Goal: Check status: Check status

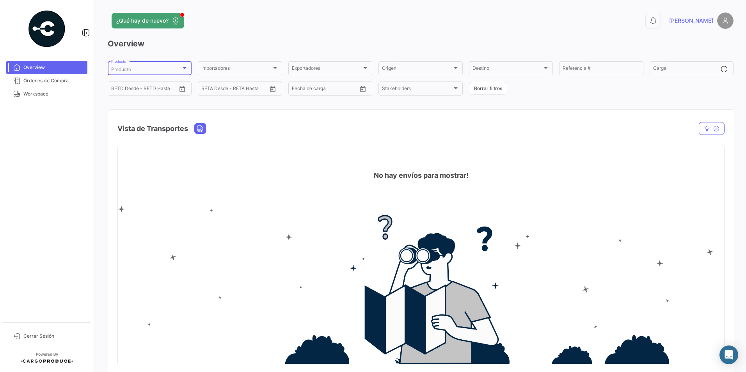
click at [157, 72] on div "Producto" at bounding box center [146, 69] width 70 height 5
click at [120, 139] on div at bounding box center [373, 186] width 746 height 372
click at [157, 92] on input "text" at bounding box center [146, 89] width 31 height 5
click at [79, 138] on mat-nav-list "Overview Órdenes de Compra Workspace" at bounding box center [47, 189] width 94 height 262
click at [41, 76] on link "Órdenes de Compra" at bounding box center [46, 80] width 81 height 13
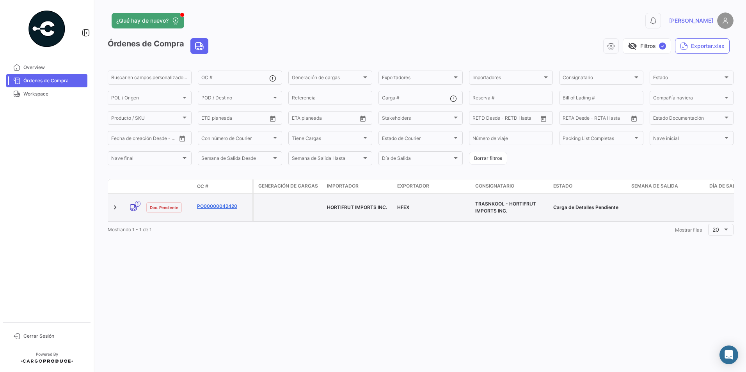
click at [212, 203] on link "PO00000042420" at bounding box center [223, 206] width 52 height 7
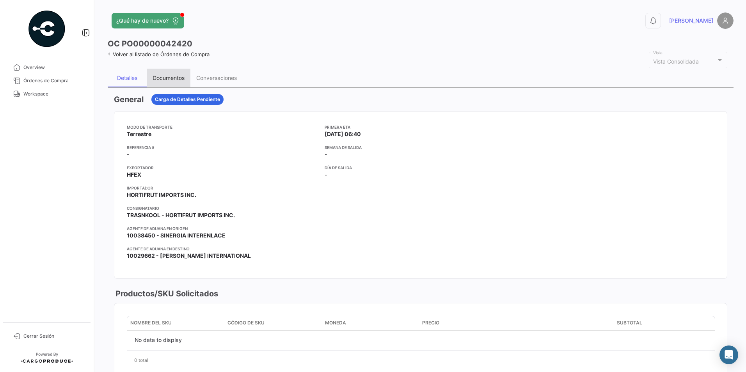
click at [180, 80] on div "Documentos" at bounding box center [169, 77] width 32 height 7
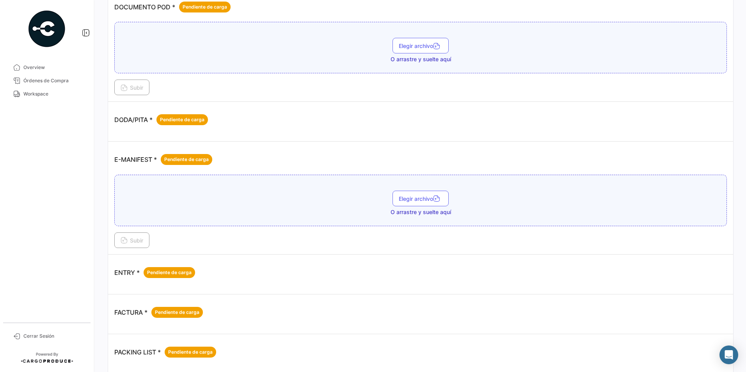
scroll to position [372, 0]
